Goal: Transaction & Acquisition: Purchase product/service

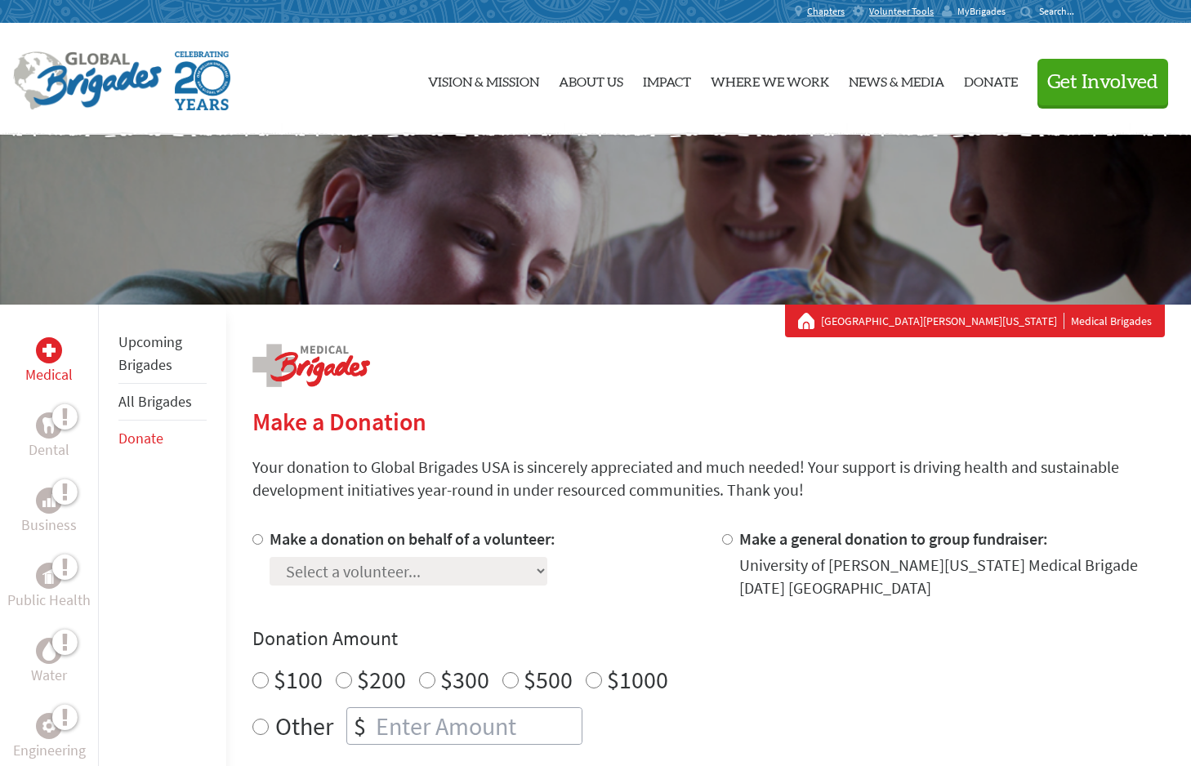
click at [990, 11] on span "MyBrigades" at bounding box center [981, 11] width 48 height 13
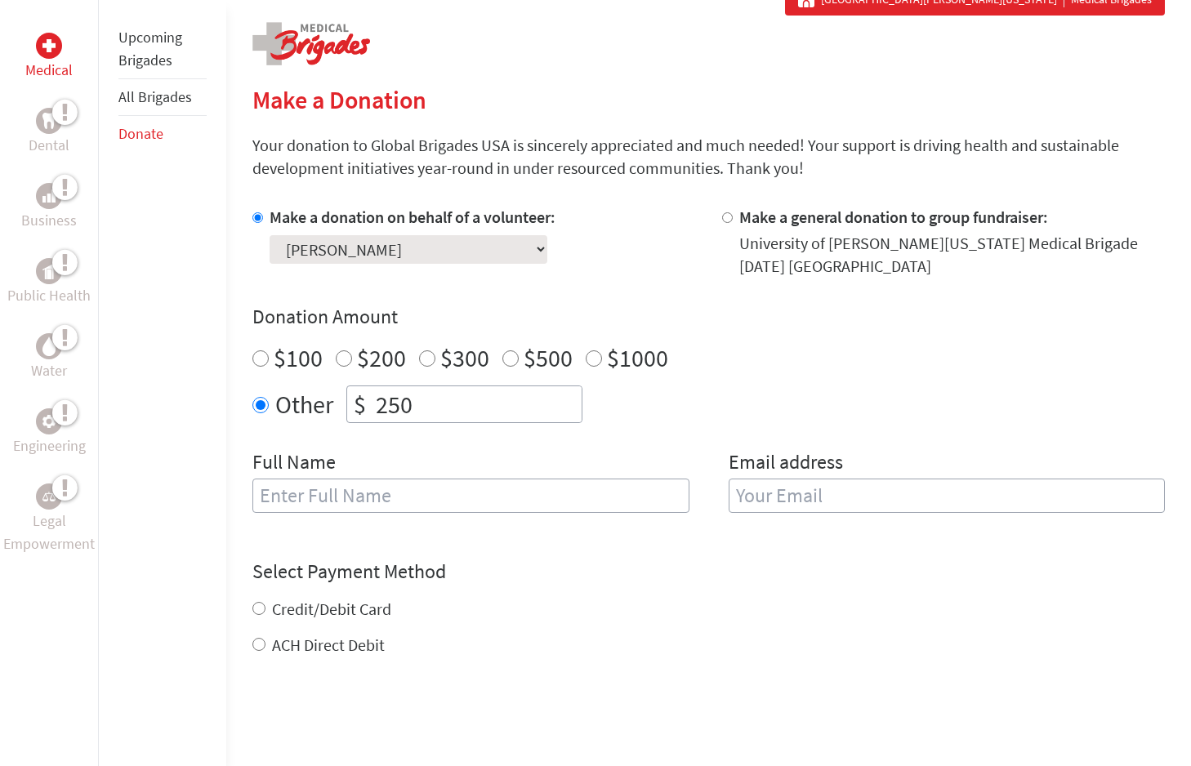
scroll to position [309, 0]
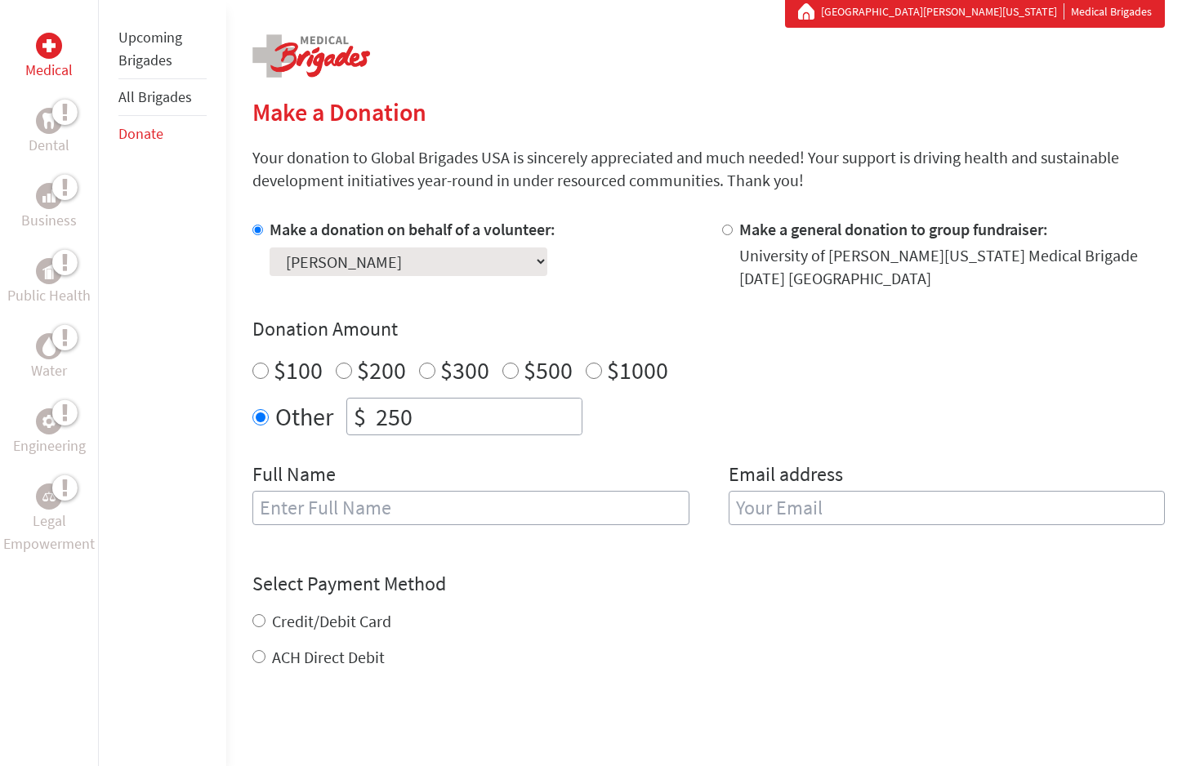
click at [385, 272] on select "Select a volunteer... Cedrick Van Valkenburgh Claire Munro Devda Nair Ella Schm…" at bounding box center [408, 261] width 278 height 29
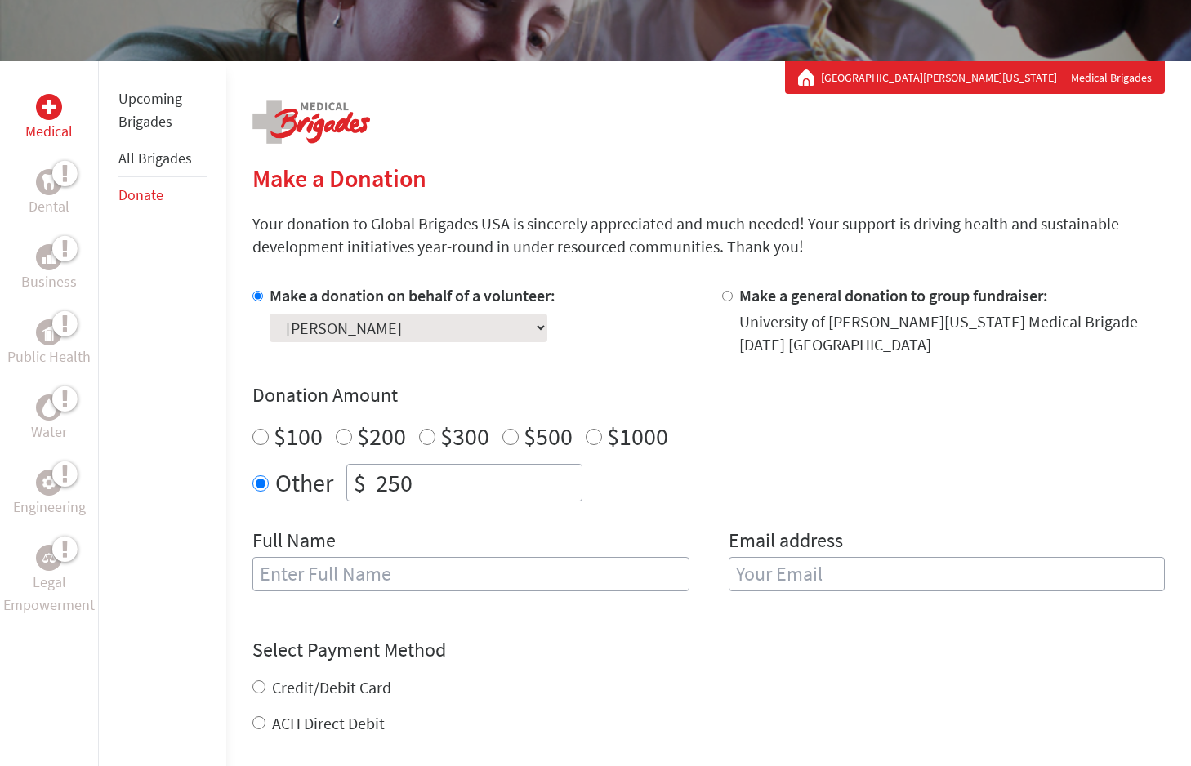
scroll to position [228, 0]
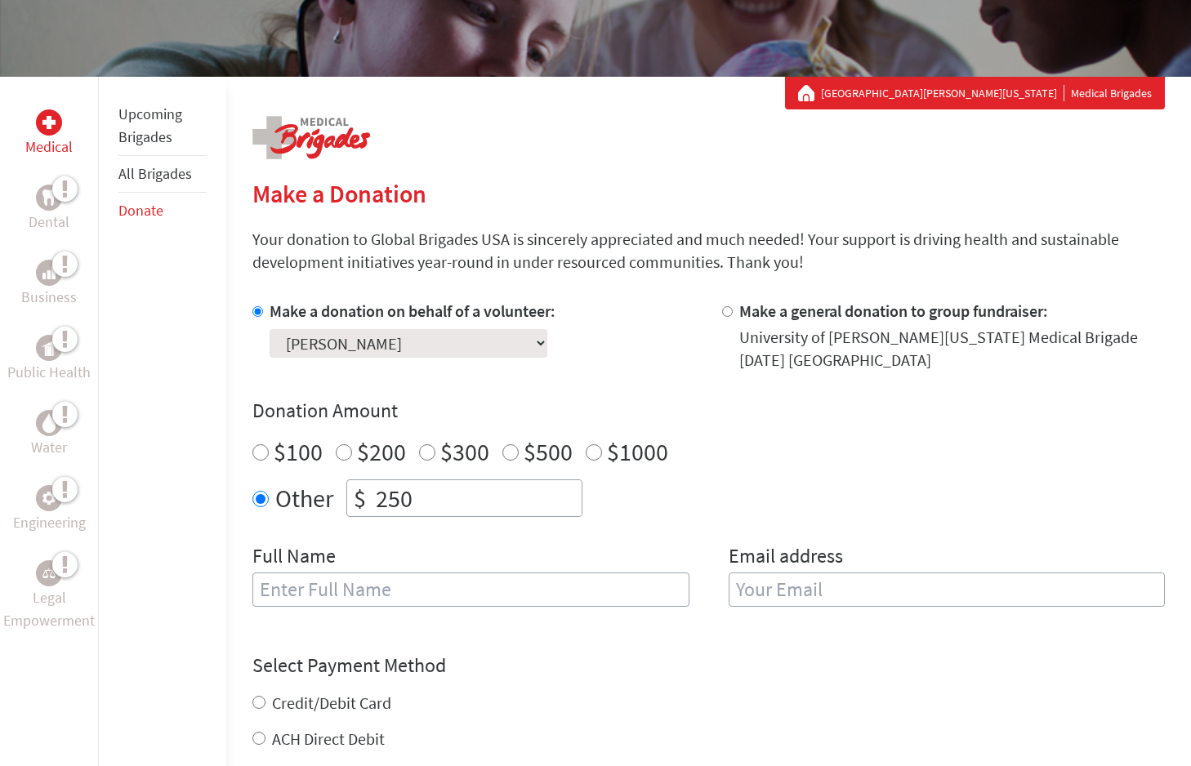
click at [951, 93] on link "[GEOGRAPHIC_DATA][PERSON_NAME][US_STATE]" at bounding box center [942, 93] width 243 height 16
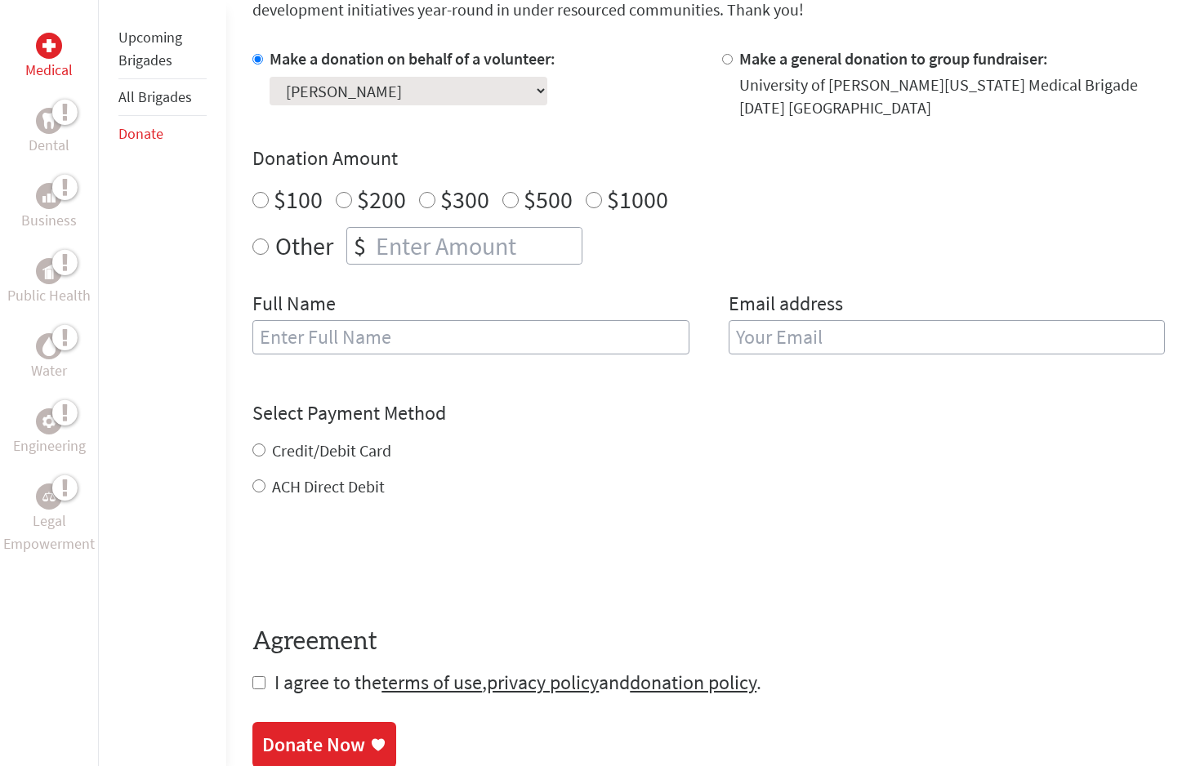
scroll to position [496, 0]
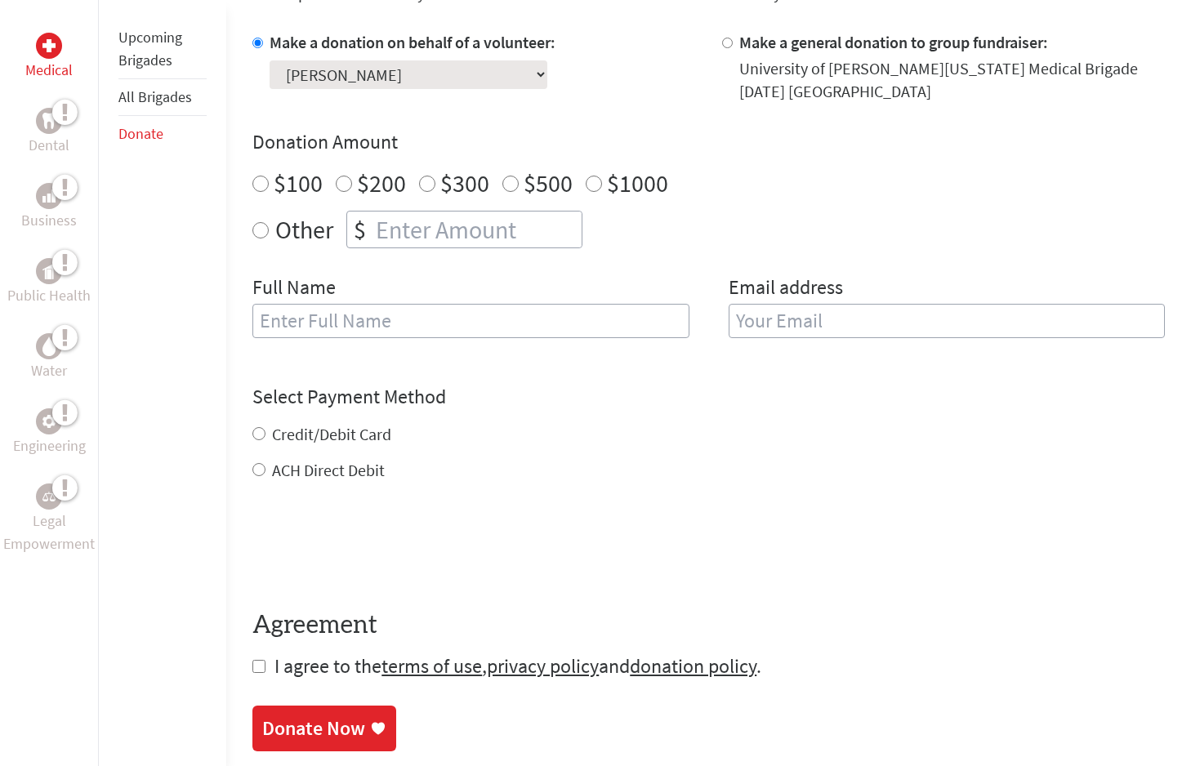
radio input "true"
click at [376, 238] on input "number" at bounding box center [476, 229] width 209 height 36
type input "250"
click at [367, 273] on div "Make a donation on behalf of a volunteer: Select a volunteer... Cedrick Van Val…" at bounding box center [708, 194] width 912 height 327
click at [345, 306] on input "text" at bounding box center [470, 321] width 436 height 34
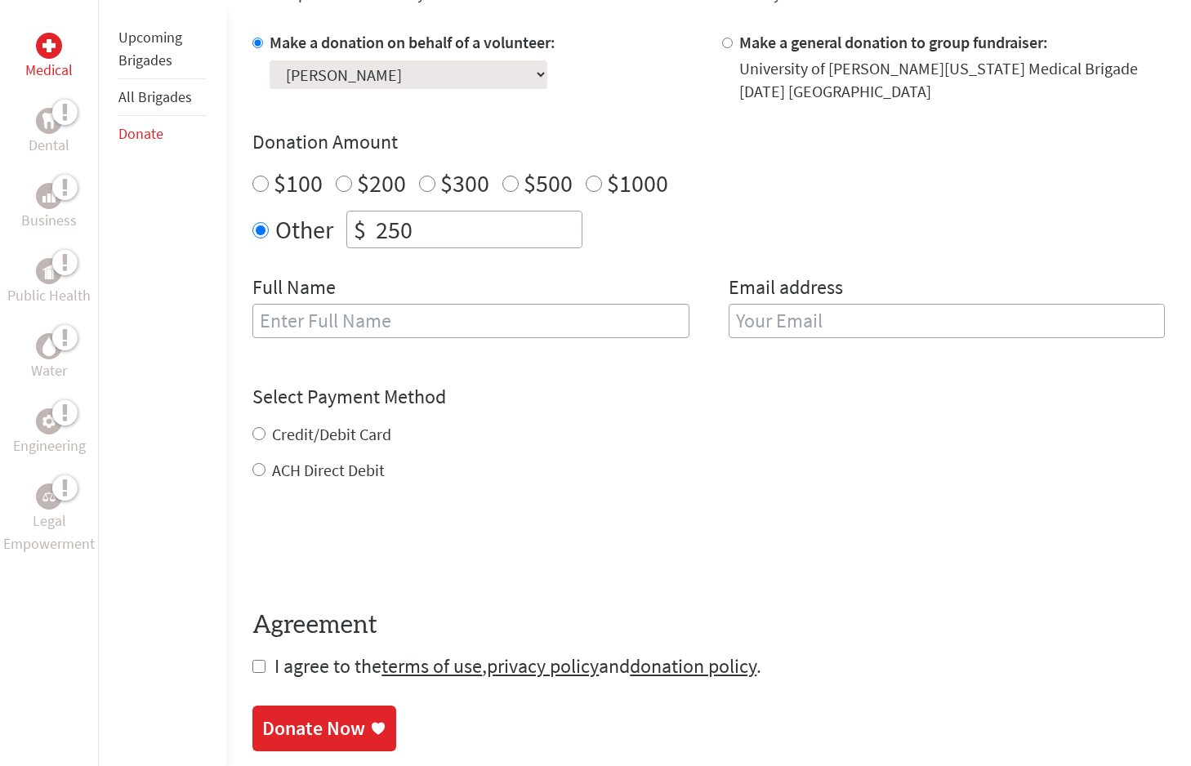
click at [366, 286] on div "Full Name" at bounding box center [470, 315] width 436 height 83
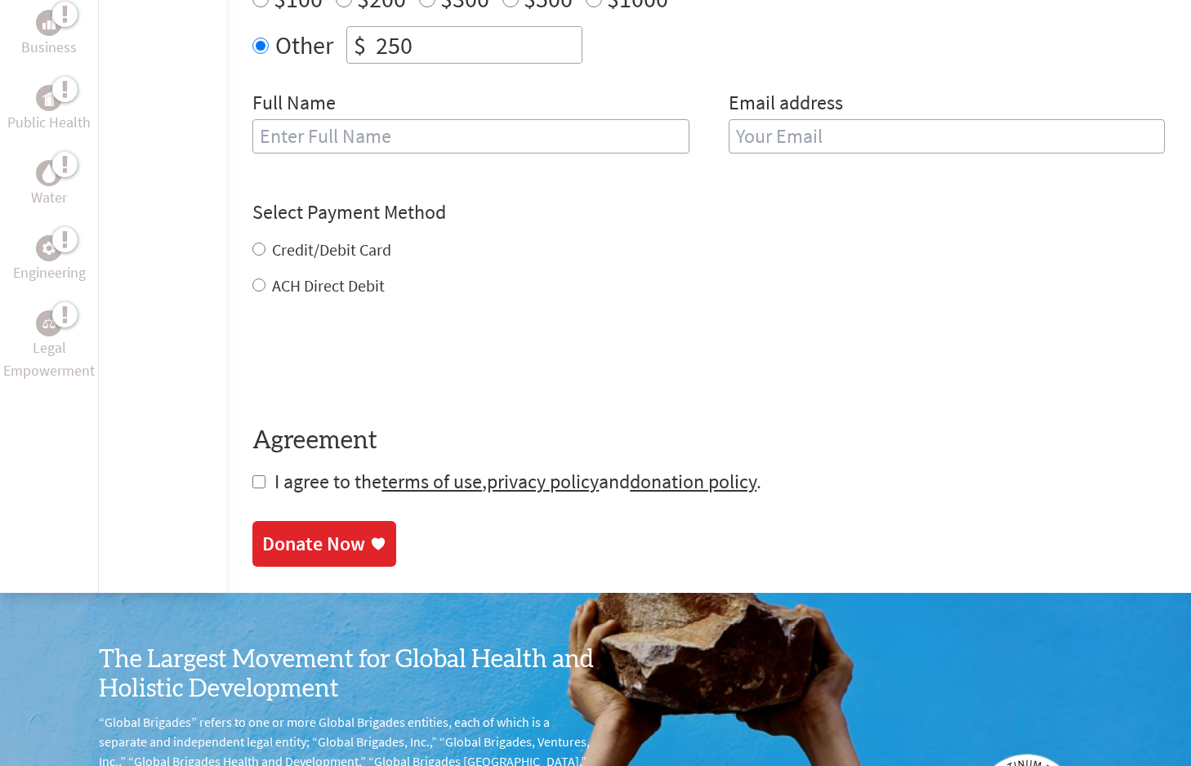
scroll to position [683, 0]
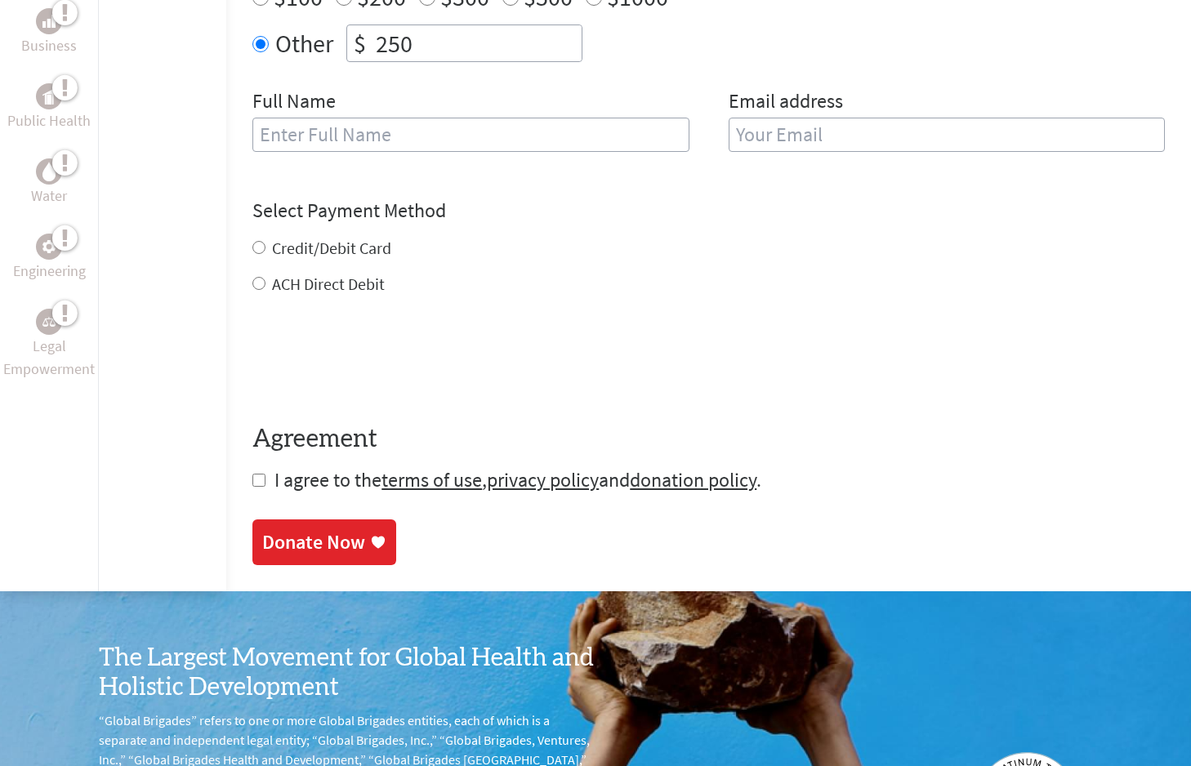
click at [347, 177] on form "Make a donation on behalf of a volunteer: Select a volunteer... Cedrick Van Val…" at bounding box center [708, 169] width 912 height 648
click at [257, 248] on input "Credit/Debit Card" at bounding box center [258, 247] width 13 height 13
radio input "true"
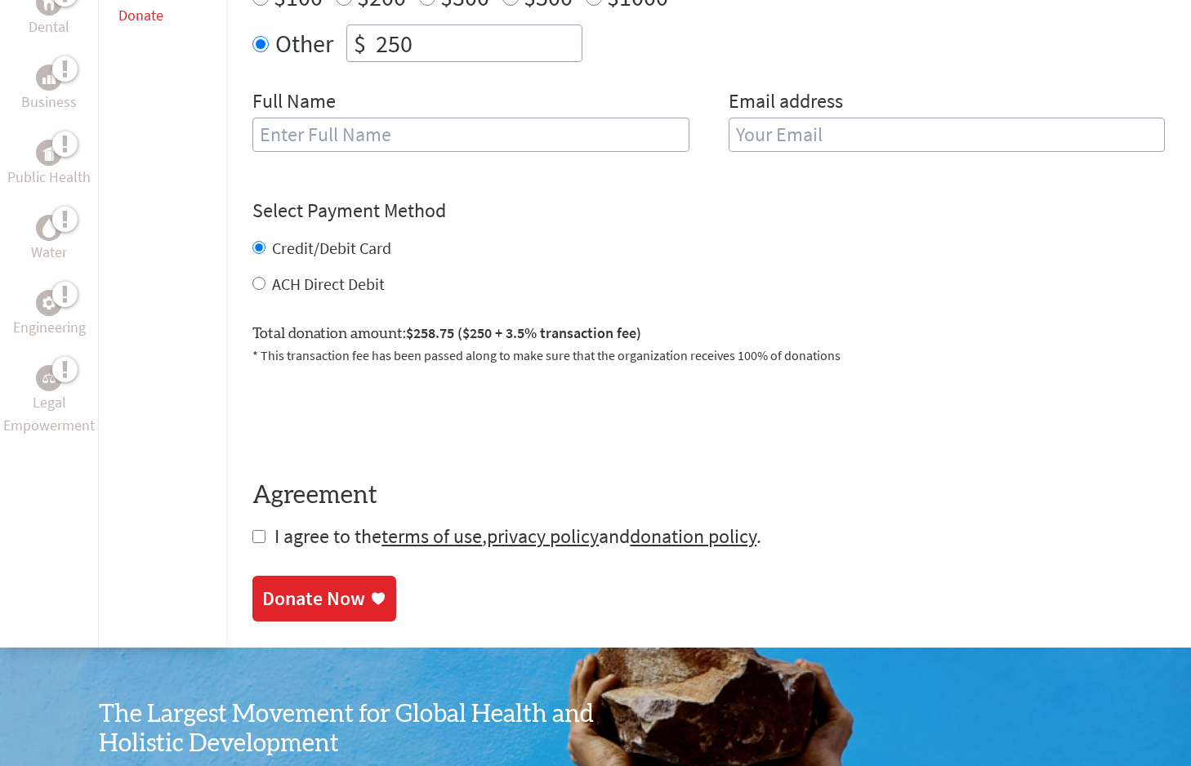
click at [256, 528] on form "Make a donation on behalf of a volunteer: Select a volunteer... Cedrick Van Val…" at bounding box center [708, 197] width 912 height 705
click at [252, 537] on input "checkbox" at bounding box center [258, 536] width 13 height 13
checkbox input "true"
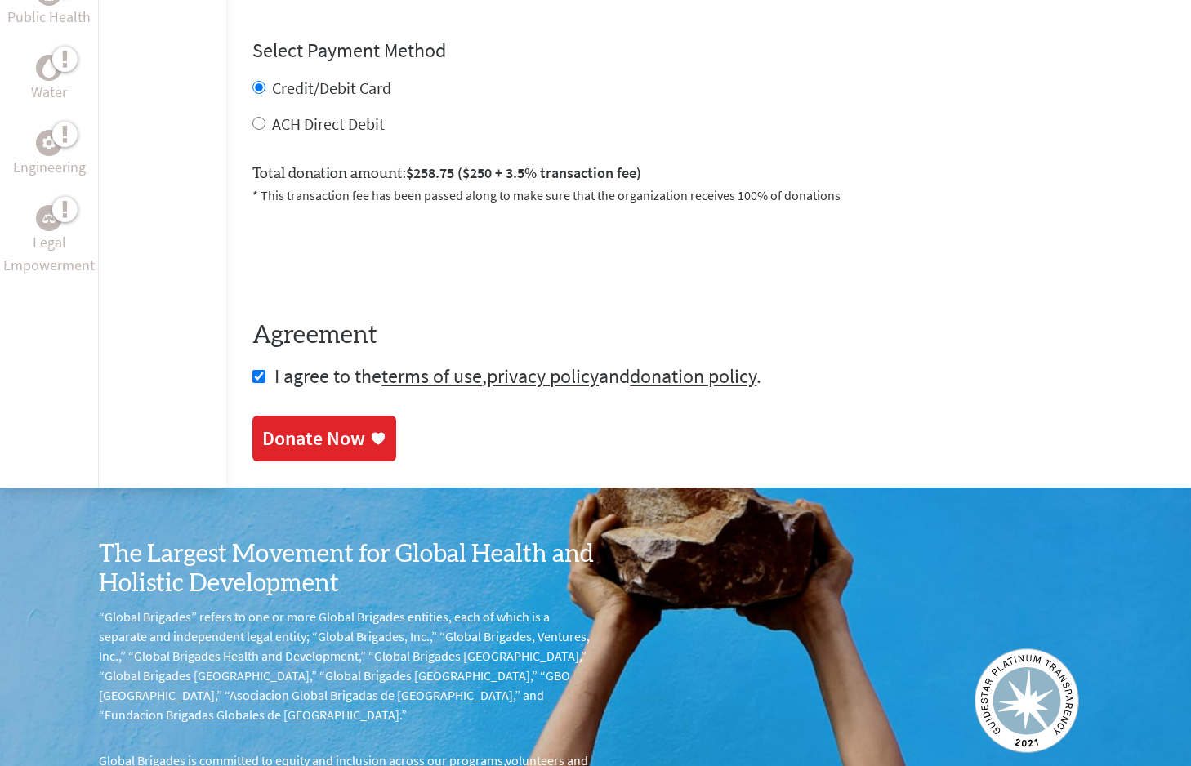
scroll to position [867, 0]
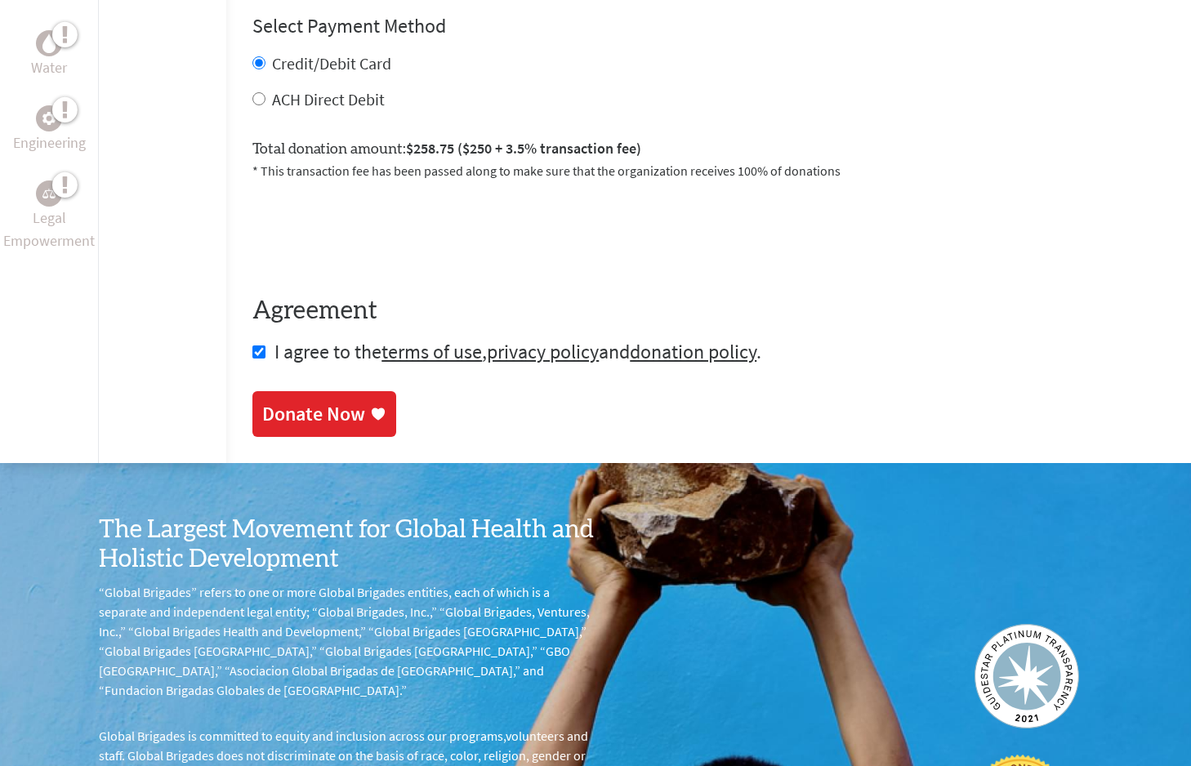
click at [810, 331] on form "Make a donation on behalf of a volunteer: Select a volunteer... Cedrick Van Val…" at bounding box center [708, 12] width 912 height 705
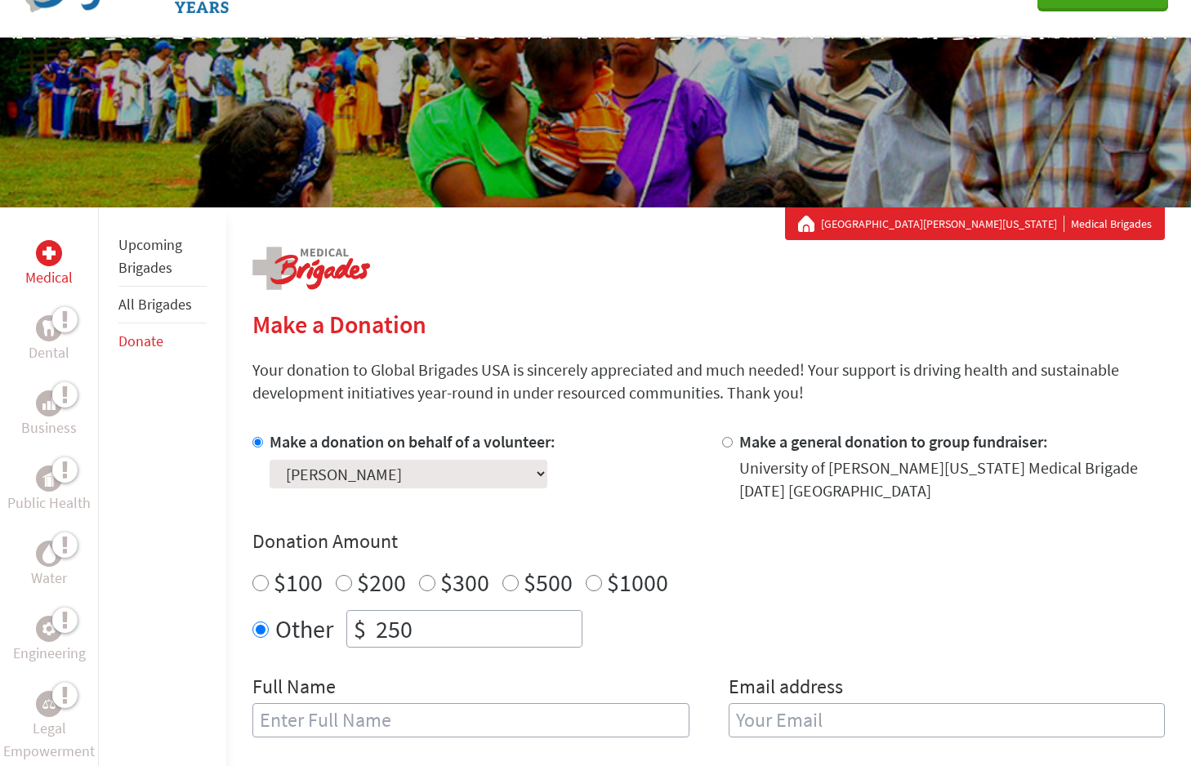
scroll to position [81, 0]
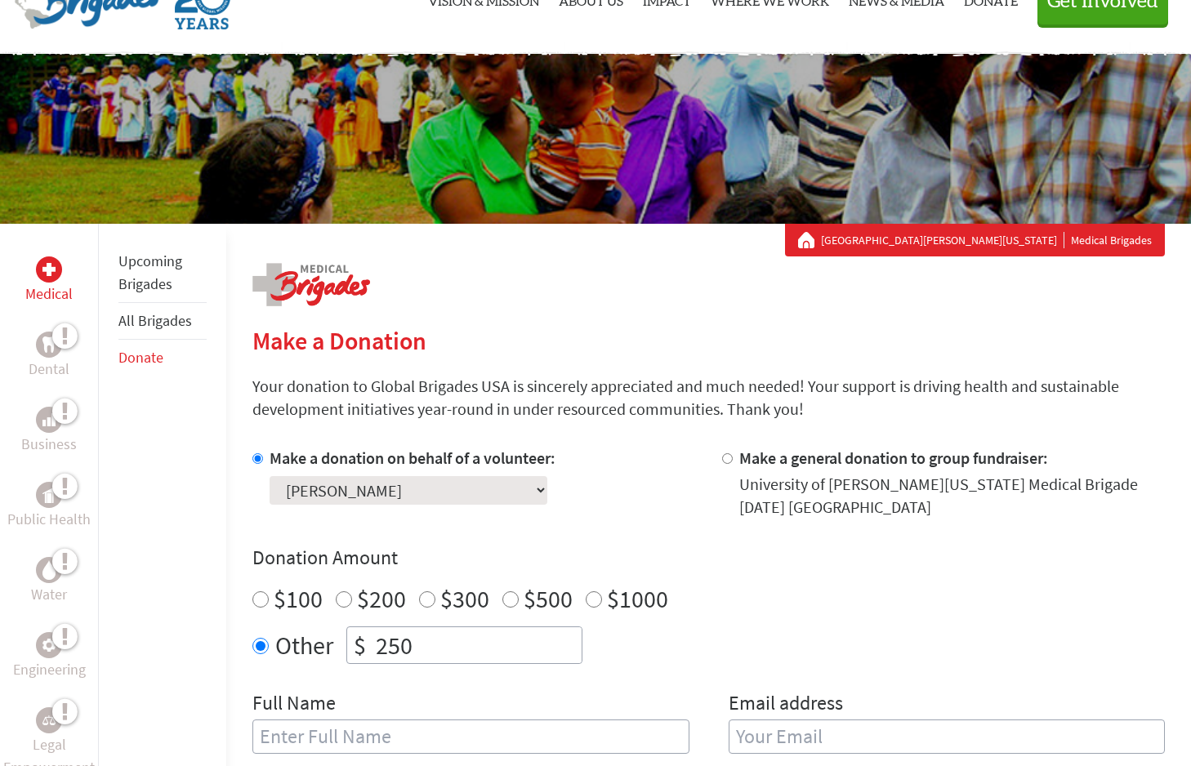
click at [679, 332] on h2 "Make a Donation" at bounding box center [708, 340] width 912 height 29
